Goal: Information Seeking & Learning: Learn about a topic

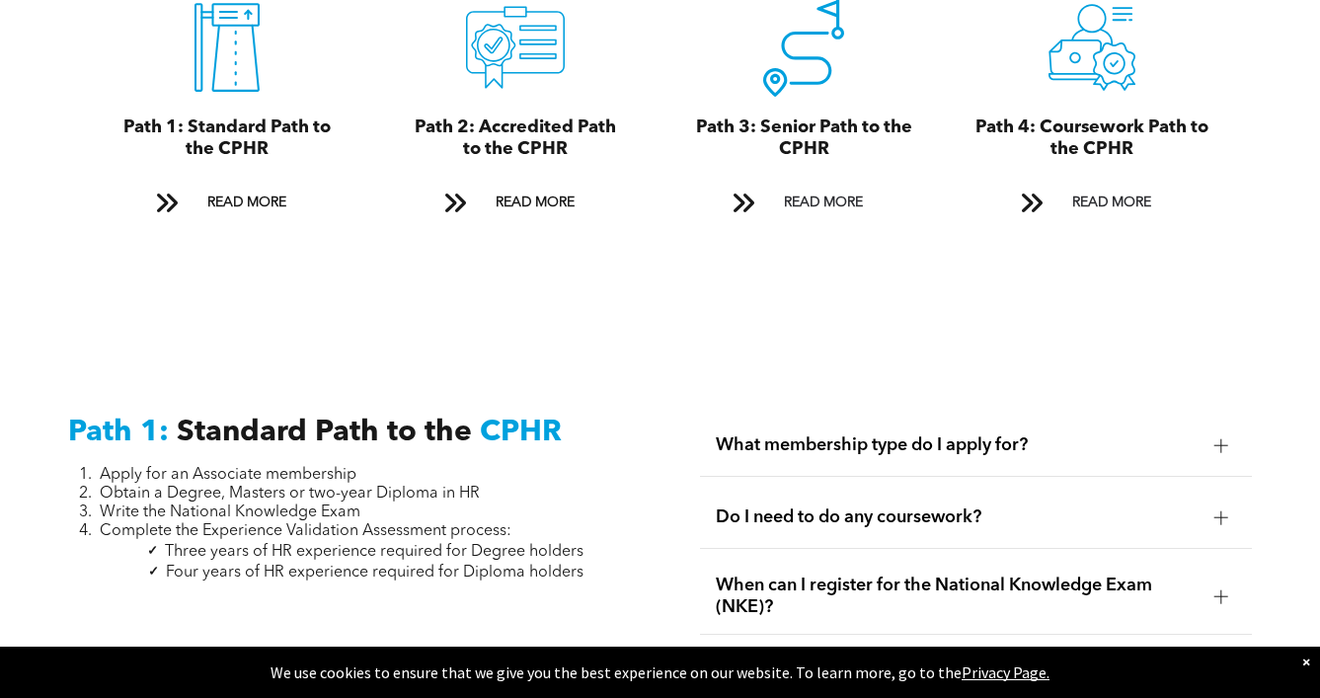
scroll to position [2171, 0]
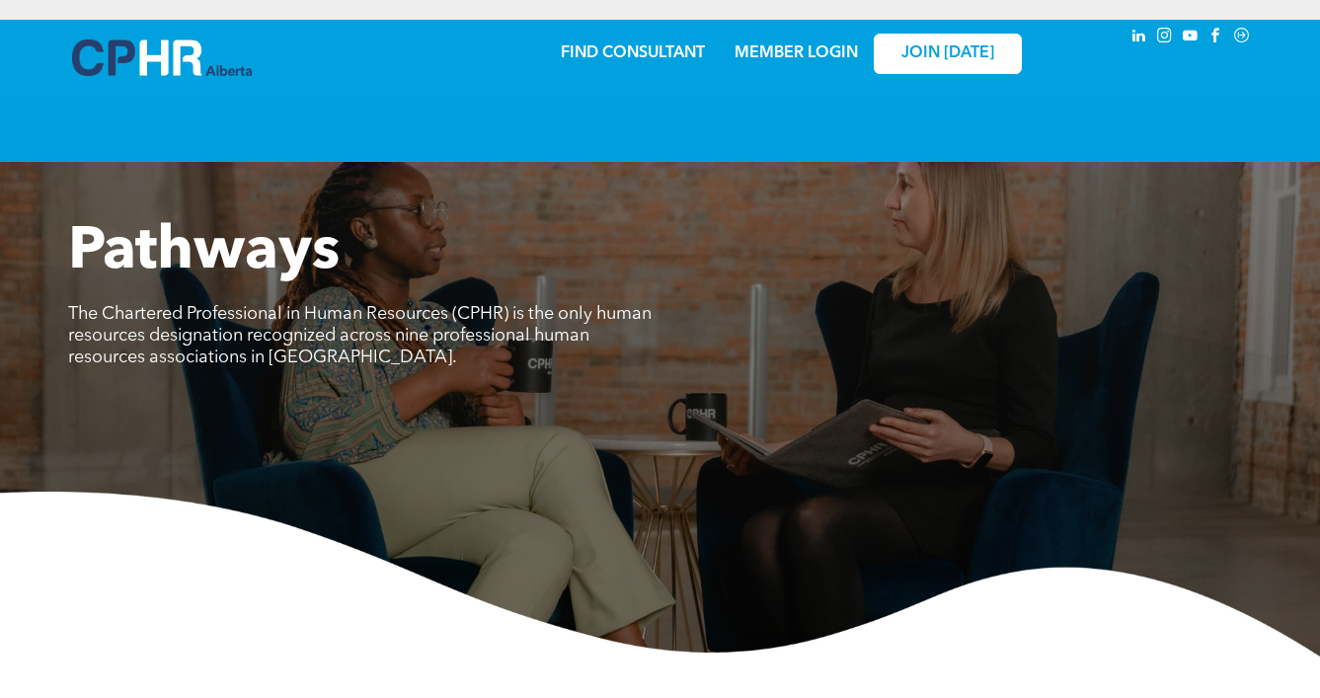
scroll to position [5900, 0]
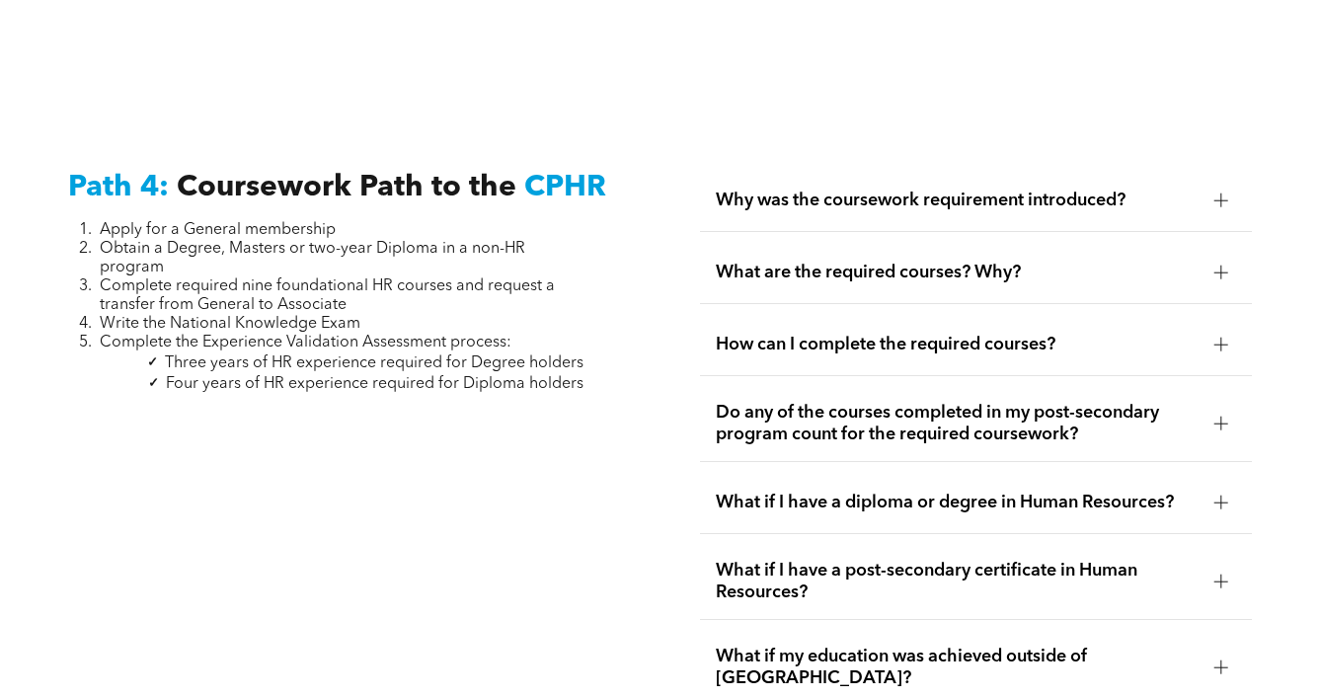
click at [759, 189] on span "Why was the coursework requirement introduced?" at bounding box center [957, 200] width 482 height 22
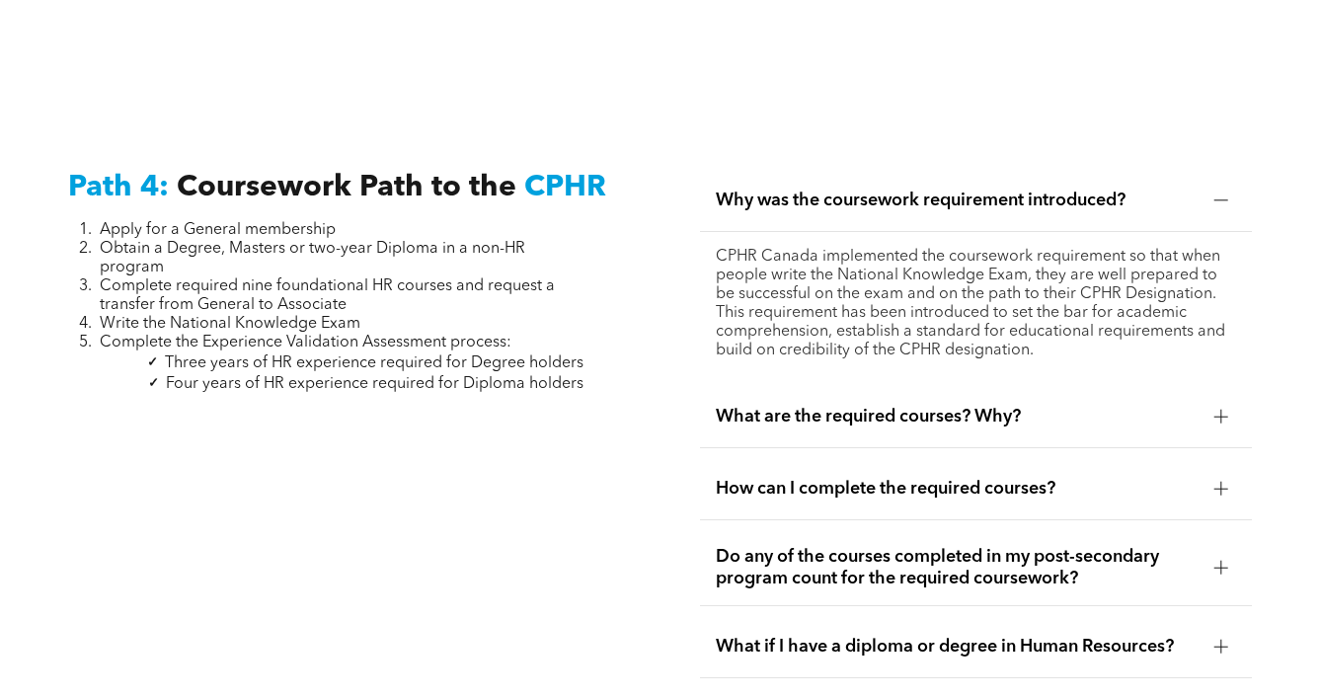
click at [759, 189] on span "Why was the coursework requirement introduced?" at bounding box center [957, 200] width 482 height 22
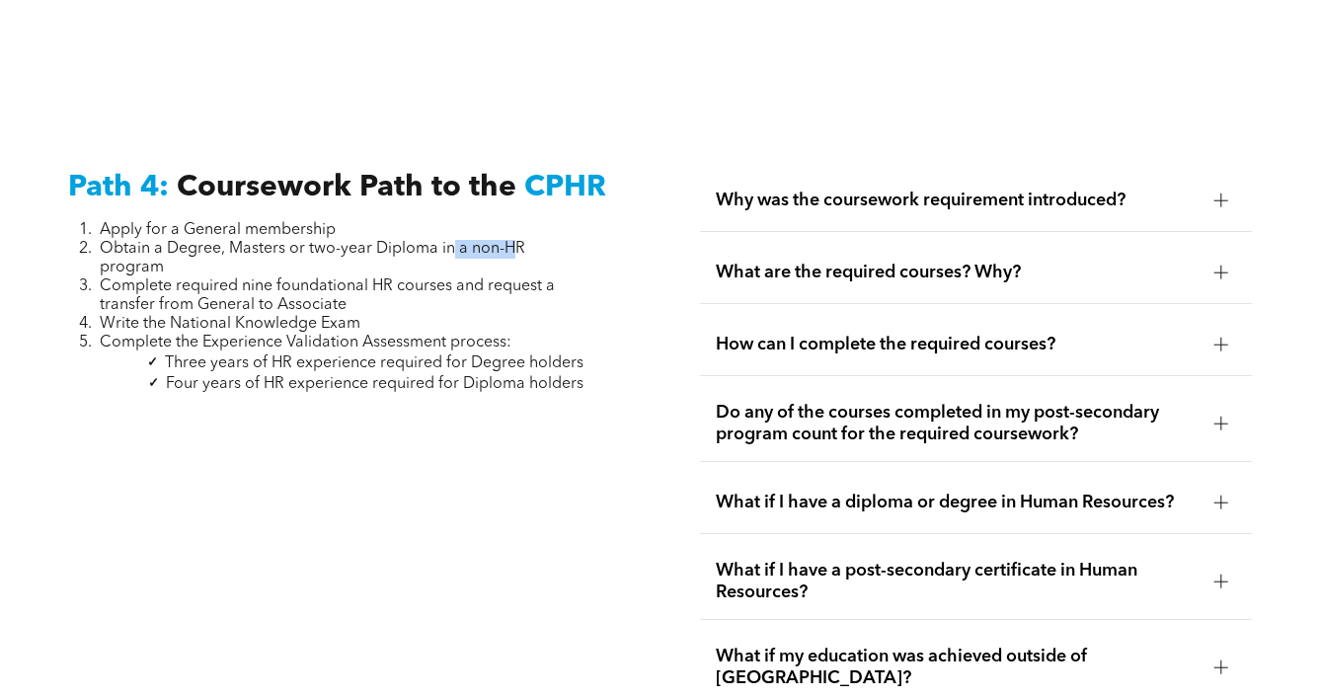
drag, startPoint x: 455, startPoint y: 174, endPoint x: 514, endPoint y: 173, distance: 59.2
click at [514, 241] on span "Obtain a Degree, Masters or two-year Diploma in a non-HR program" at bounding box center [312, 258] width 425 height 35
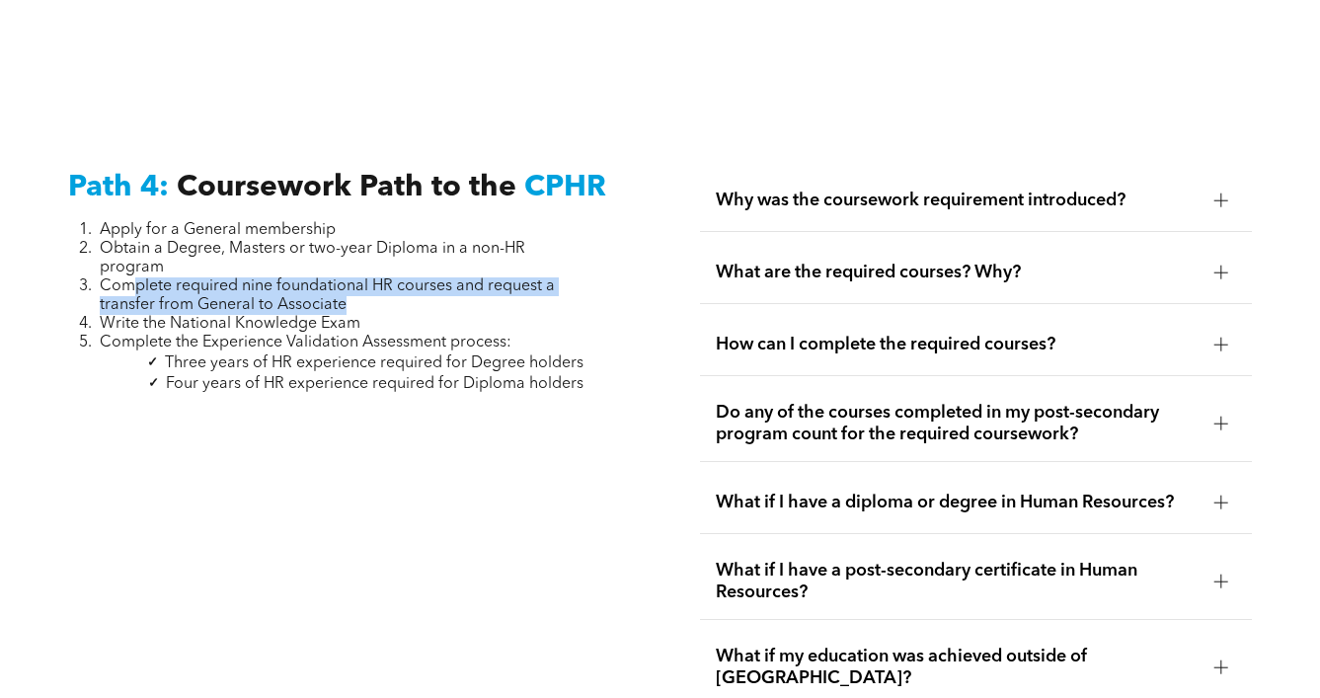
drag, startPoint x: 135, startPoint y: 202, endPoint x: 353, endPoint y: 230, distance: 219.9
click at [353, 277] on li "Complete required nine foundational HR courses and request a transfer from Gene…" at bounding box center [342, 296] width 484 height 38
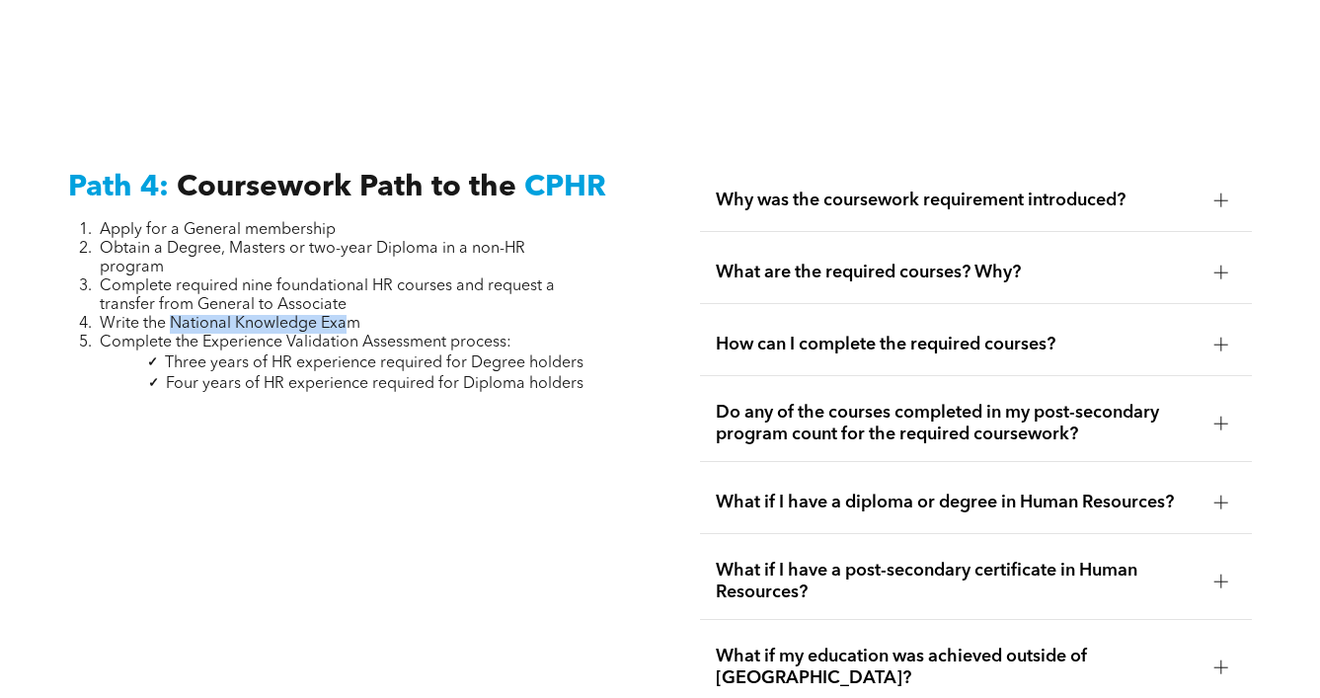
drag, startPoint x: 180, startPoint y: 245, endPoint x: 348, endPoint y: 245, distance: 168.8
click at [348, 316] on span "Write the National Knowledge Exam" at bounding box center [230, 324] width 261 height 16
drag, startPoint x: 250, startPoint y: 264, endPoint x: 506, endPoint y: 271, distance: 256.7
click at [506, 335] on span "Complete the Experience Validation Assessment process:" at bounding box center [306, 343] width 412 height 16
click at [444, 376] on span "Four years of HR experience required for Diploma holders" at bounding box center [374, 384] width 417 height 16
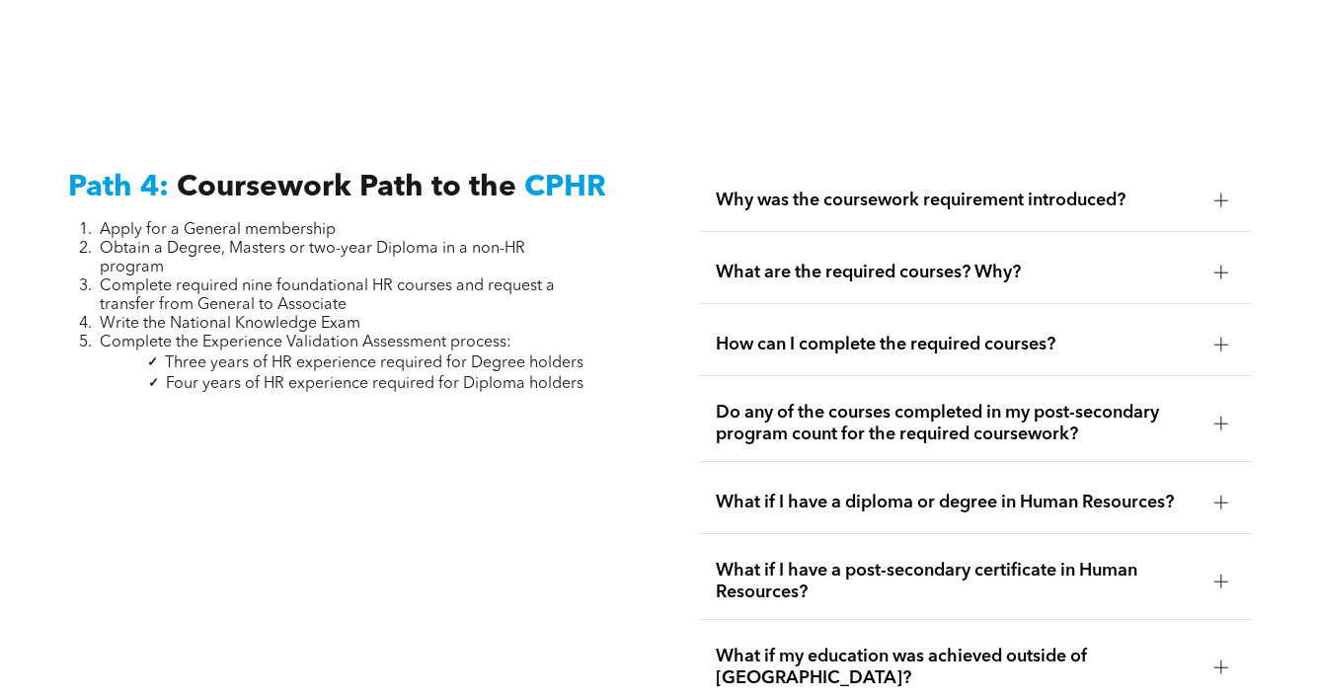
click at [469, 355] on span "Three years of HR experience required for Degree holders" at bounding box center [374, 363] width 418 height 16
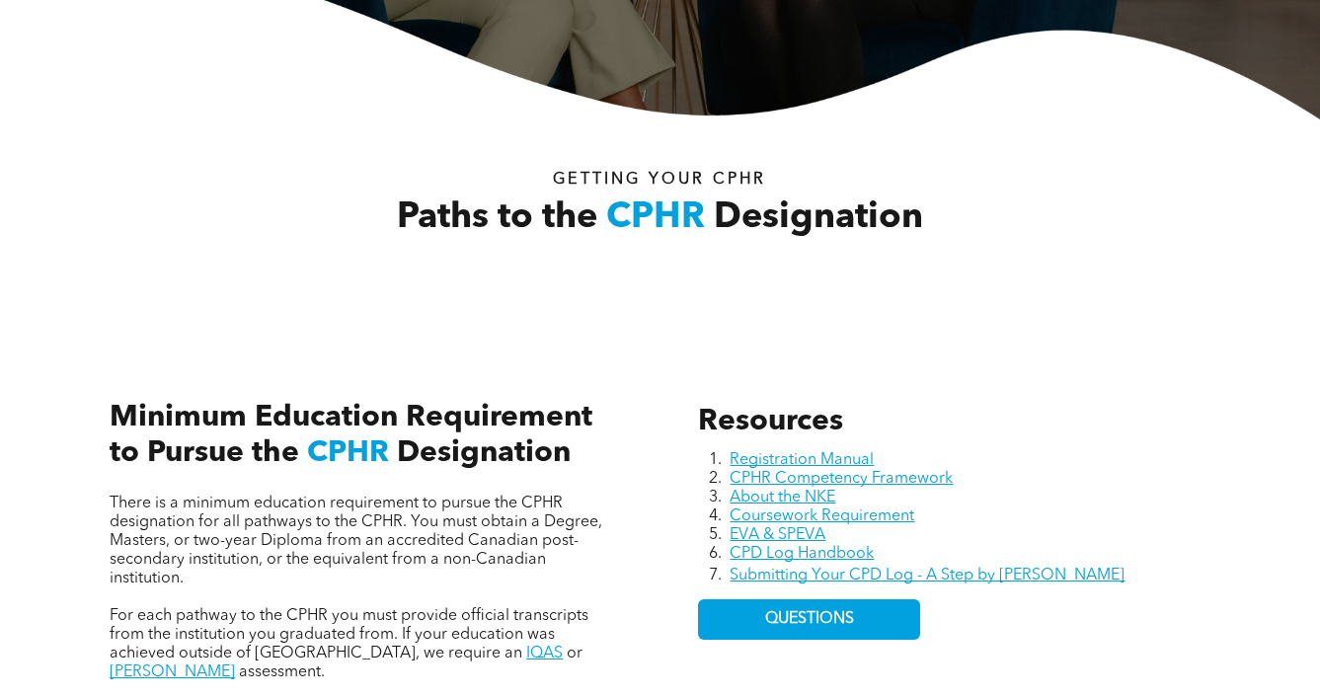
scroll to position [0, 0]
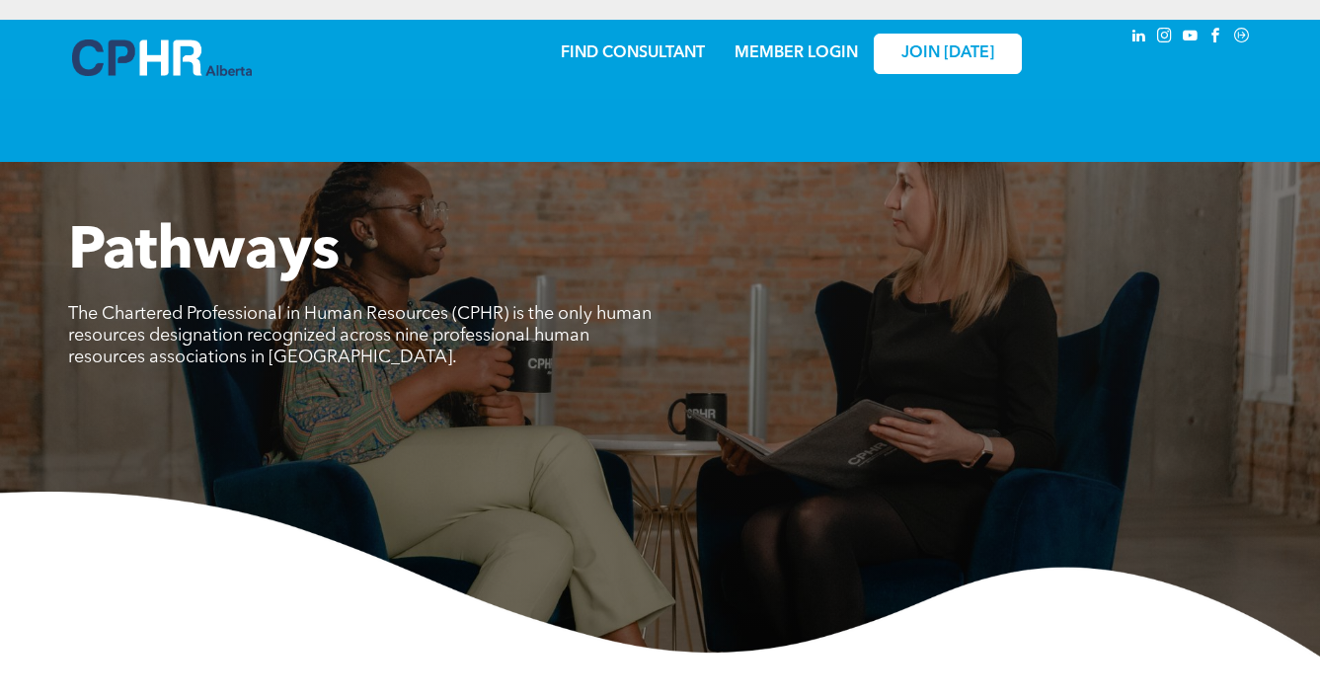
scroll to position [4964, 0]
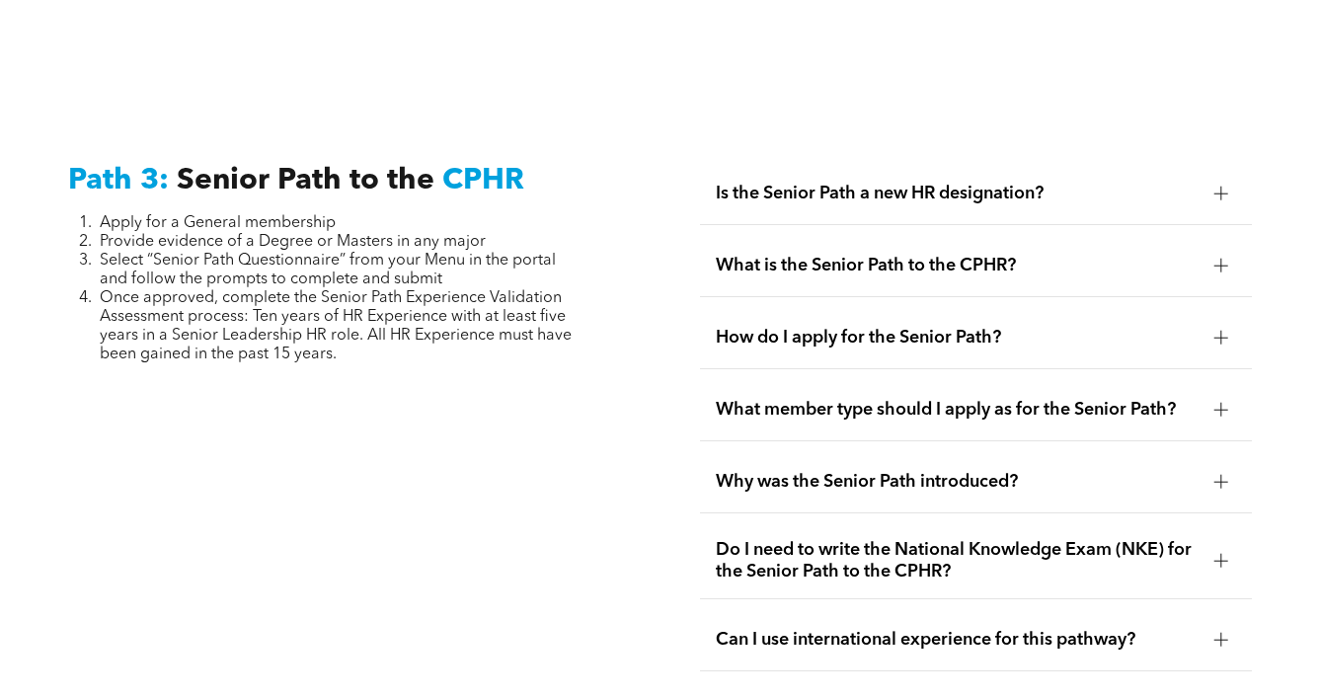
click at [227, 215] on span "Apply for a General membership" at bounding box center [218, 223] width 236 height 16
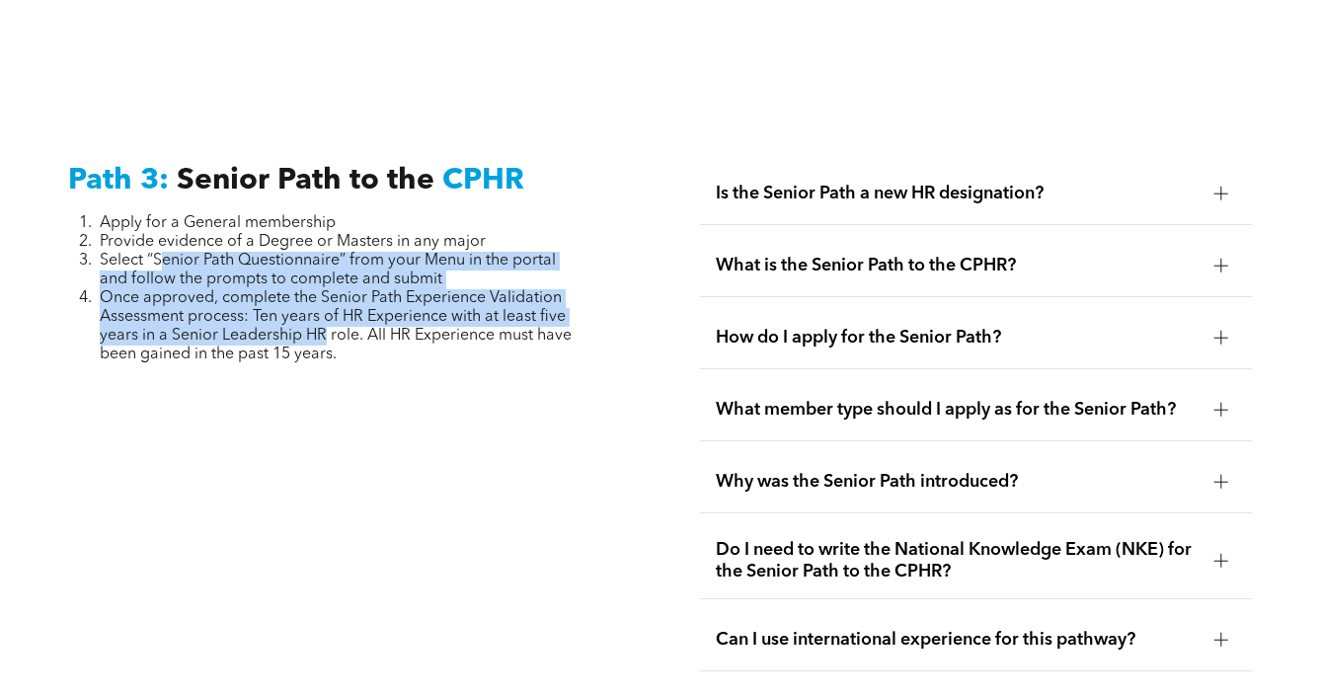
drag, startPoint x: 163, startPoint y: 193, endPoint x: 325, endPoint y: 264, distance: 176.4
click at [325, 264] on ol "Apply for a General membership Provide evidence of a Degree or Masters in any m…" at bounding box center [325, 289] width 515 height 150
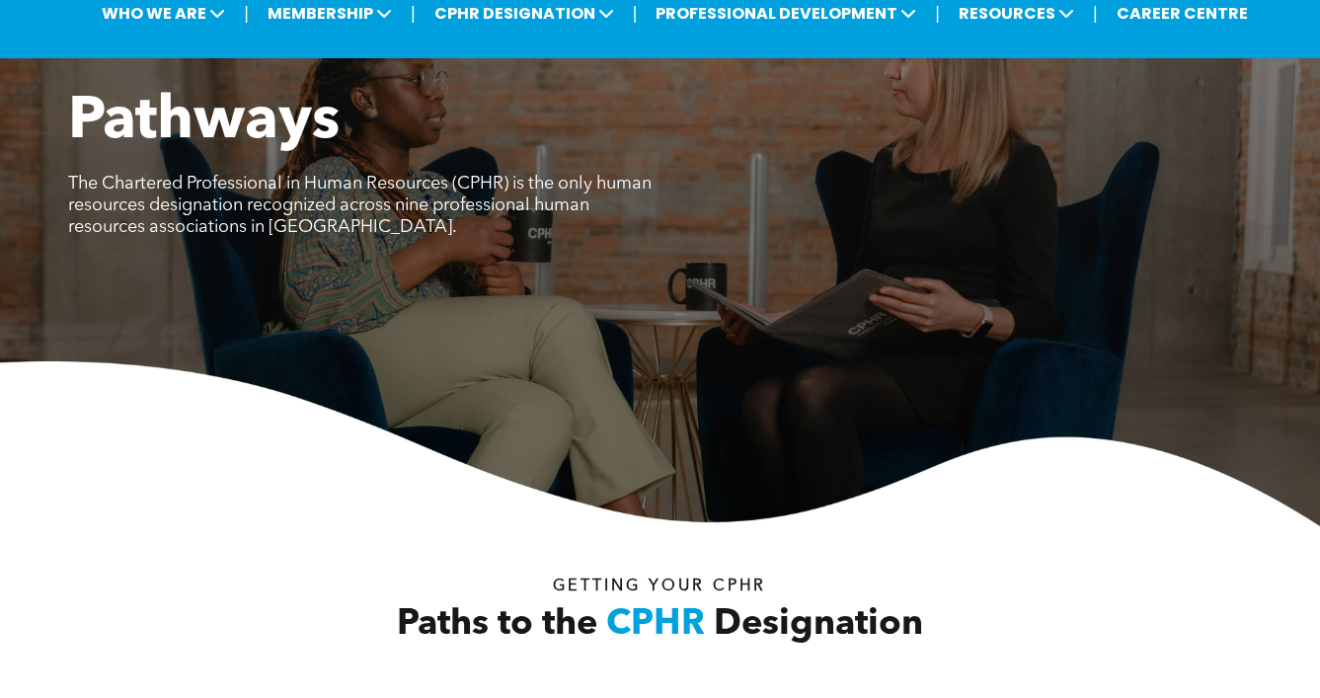
scroll to position [0, 0]
